Goal: Communication & Community: Answer question/provide support

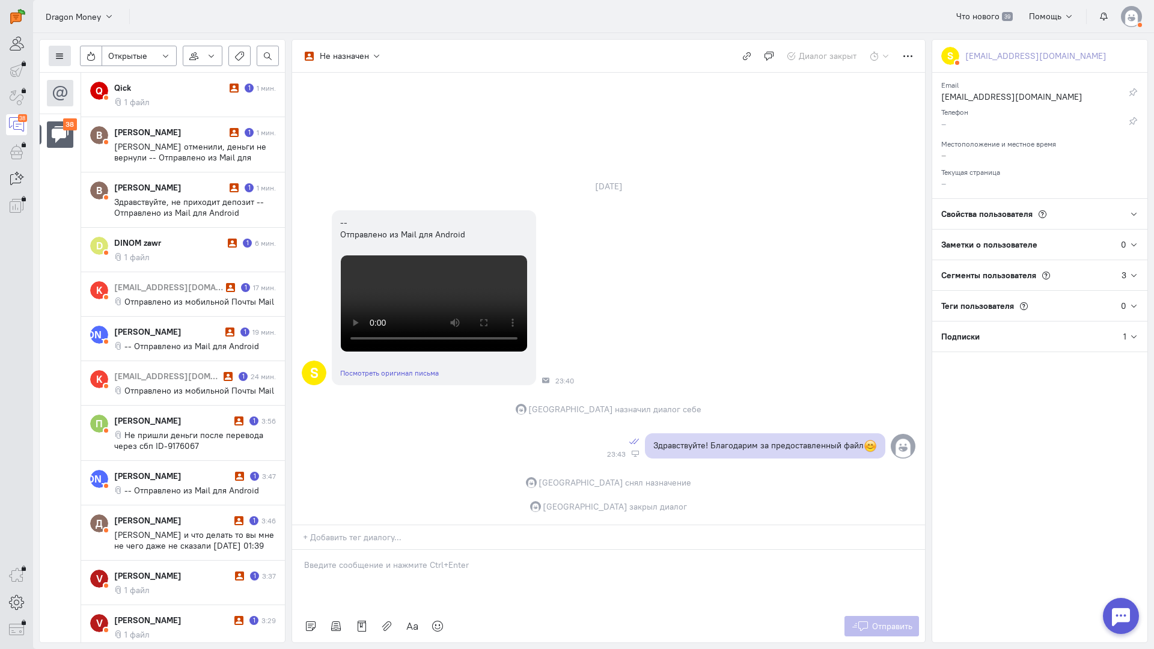
scroll to position [346, 0]
click at [69, 54] on button at bounding box center [60, 56] width 22 height 20
click at [97, 82] on span "Список пользователей" at bounding box center [117, 80] width 90 height 11
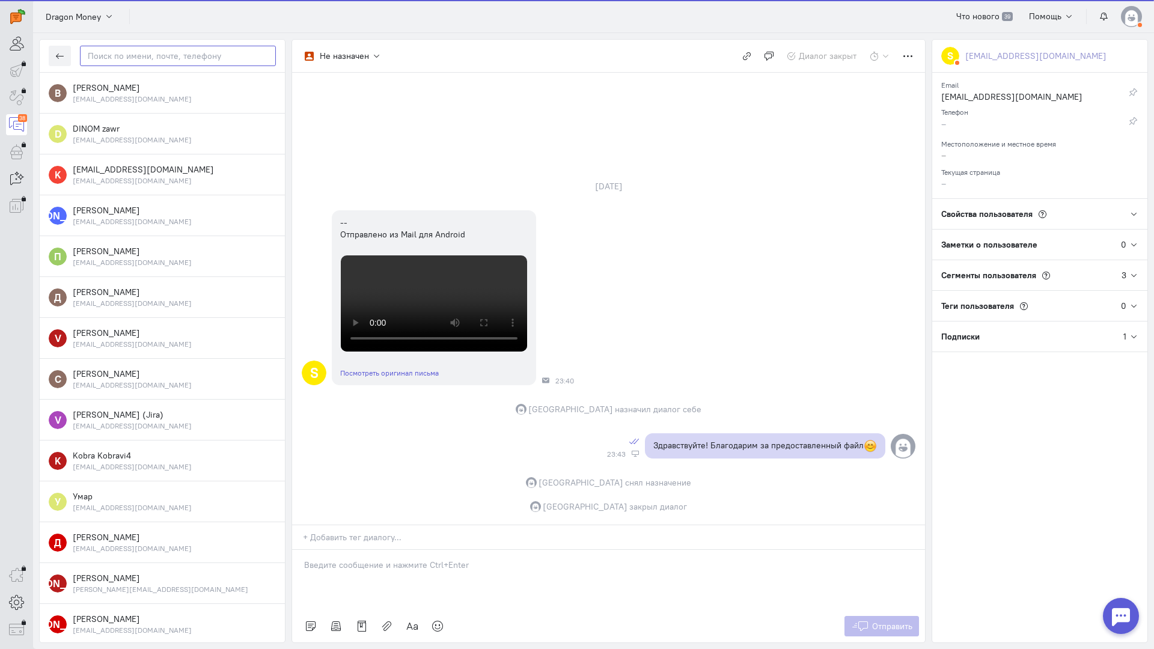
click at [137, 58] on input "text" at bounding box center [178, 56] width 196 height 20
paste input "makssokol254@gm"
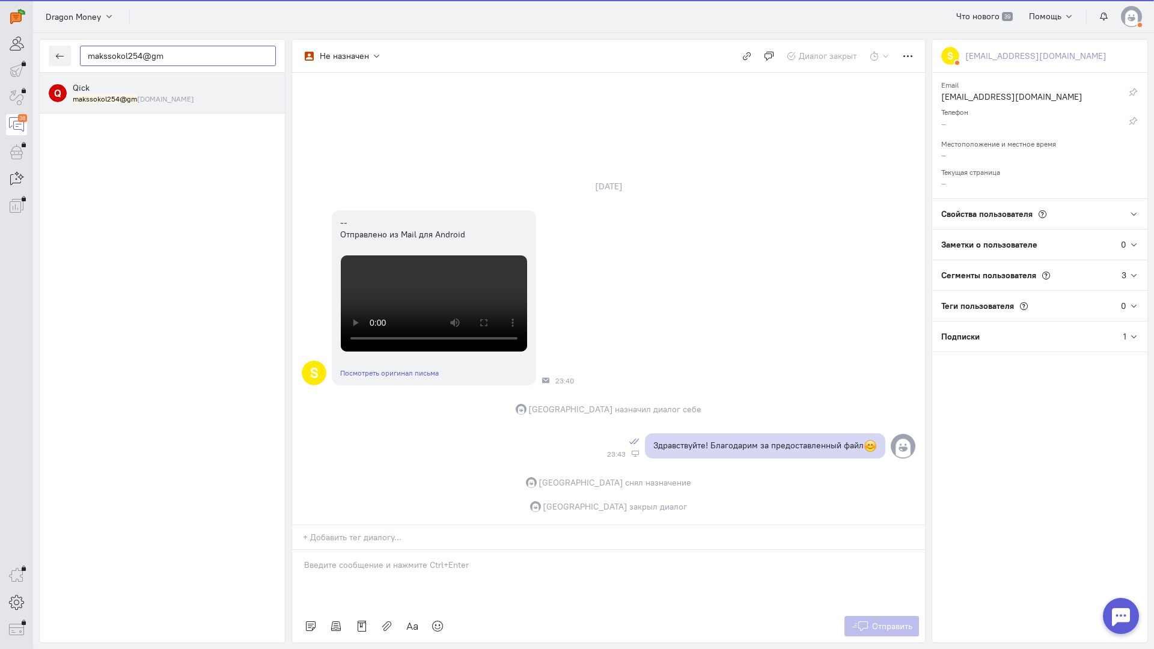
type input "makssokol254@gm"
click at [147, 94] on small "makssokol254@gm [DOMAIN_NAME]" at bounding box center [133, 99] width 121 height 10
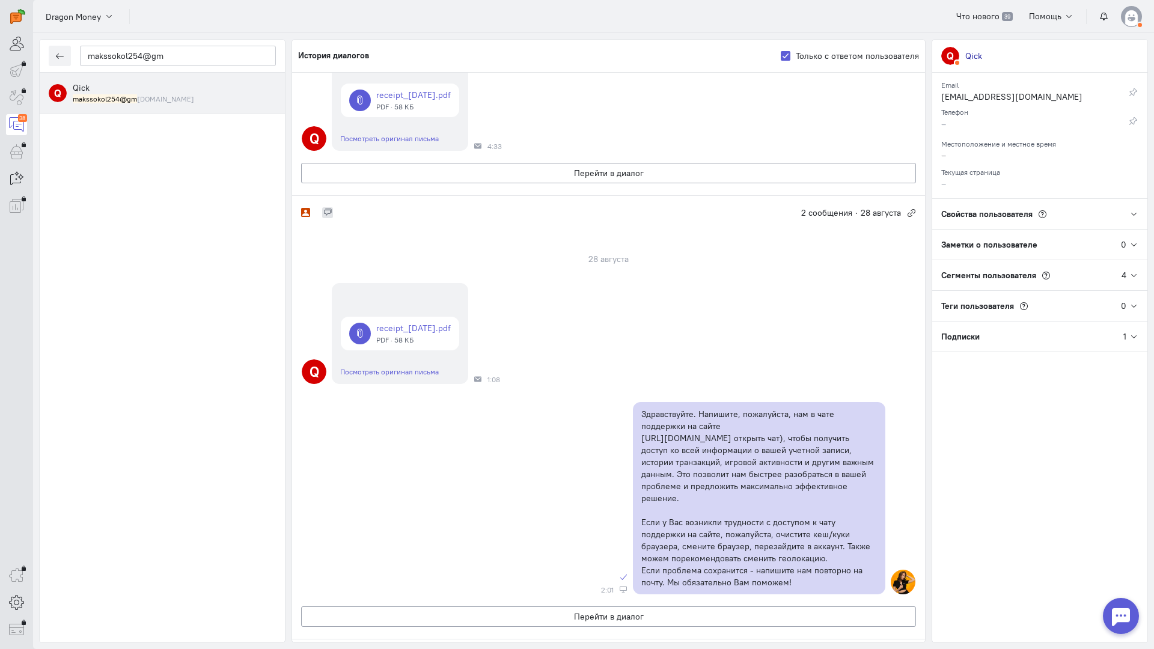
scroll to position [0, 0]
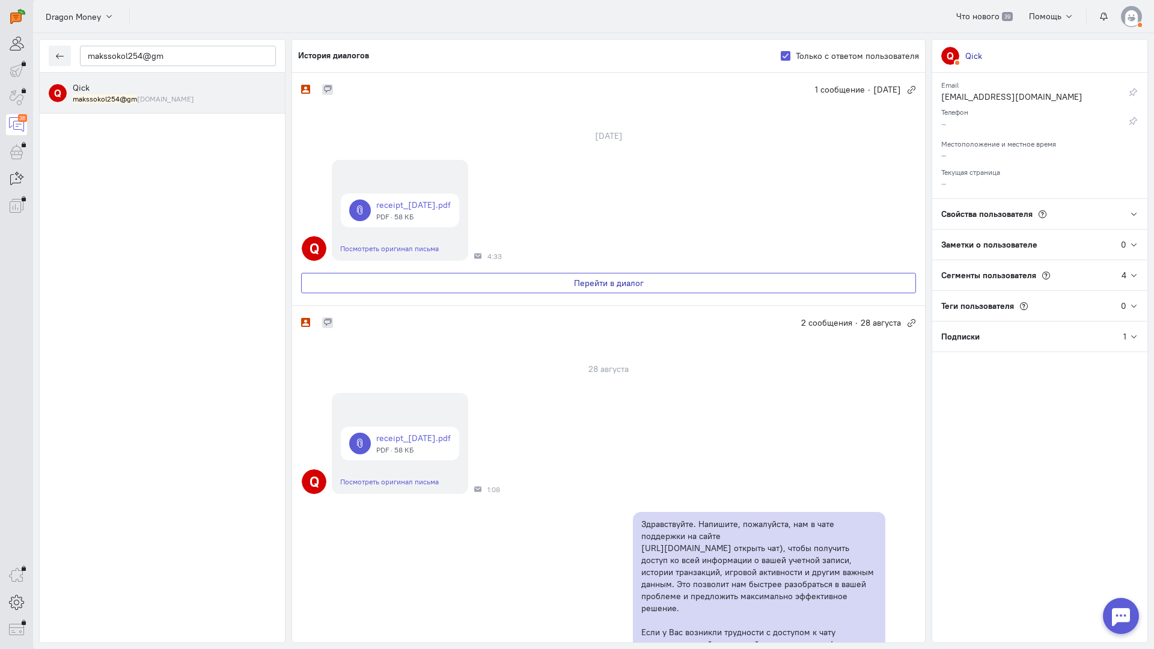
click at [469, 279] on button "Перейти в диалог" at bounding box center [608, 283] width 615 height 20
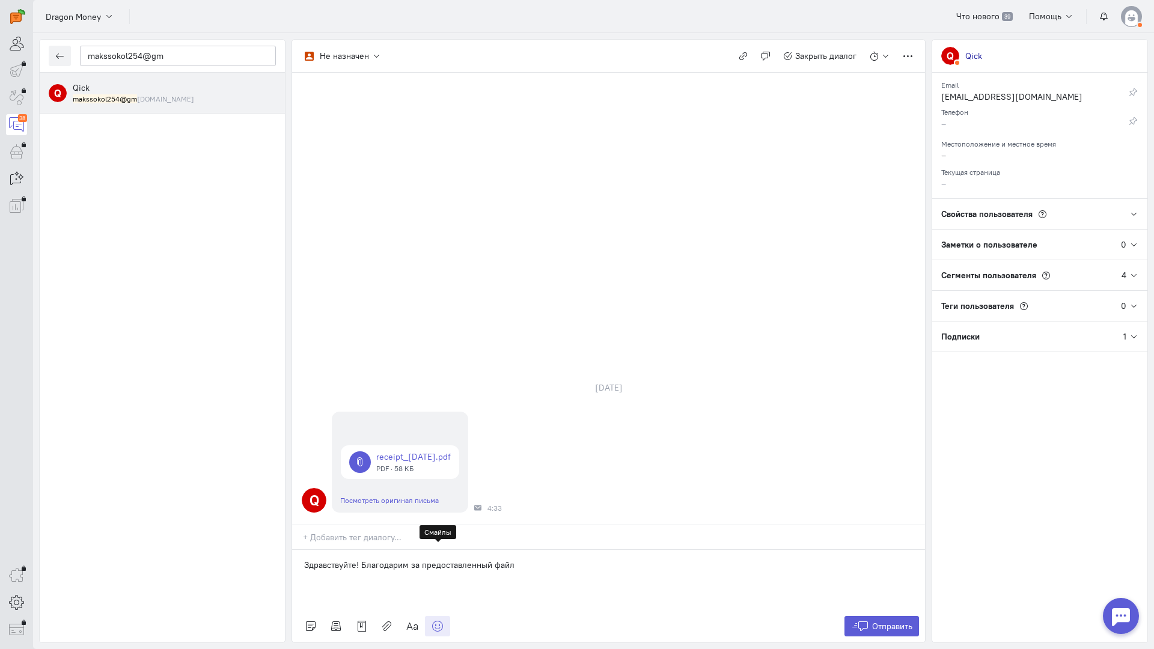
click at [438, 620] on icon at bounding box center [438, 626] width 12 height 12
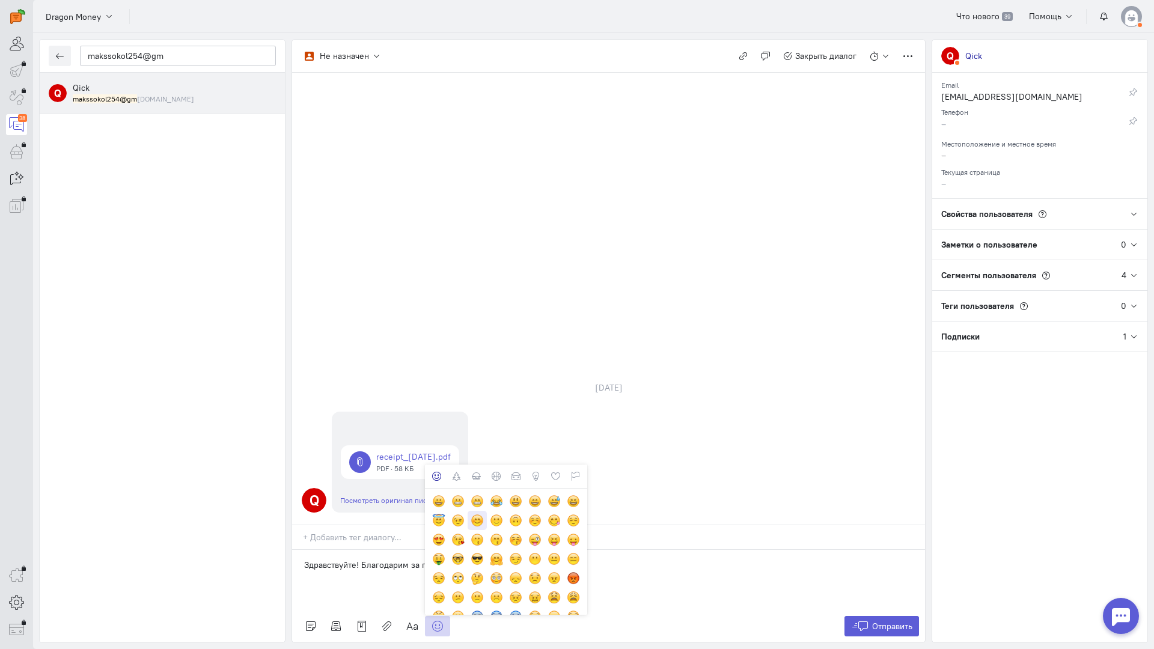
click at [476, 514] on div at bounding box center [477, 520] width 13 height 13
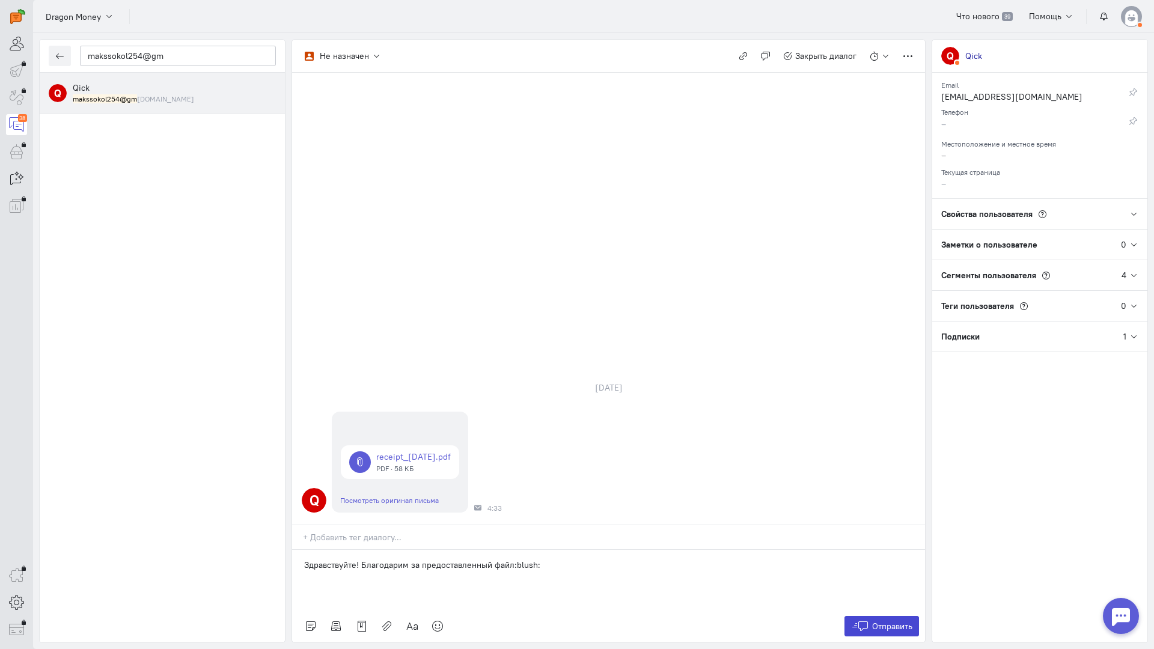
click at [878, 616] on button "Отправить" at bounding box center [882, 626] width 75 height 20
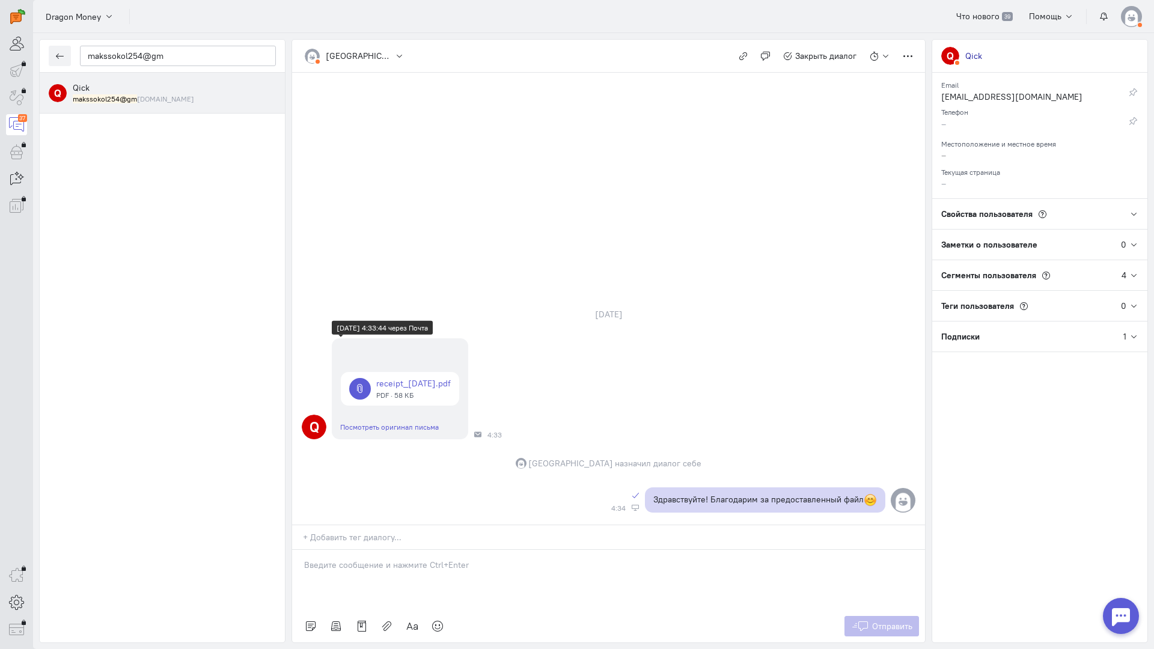
click at [423, 372] on link at bounding box center [400, 389] width 118 height 34
